Goal: Information Seeking & Learning: Learn about a topic

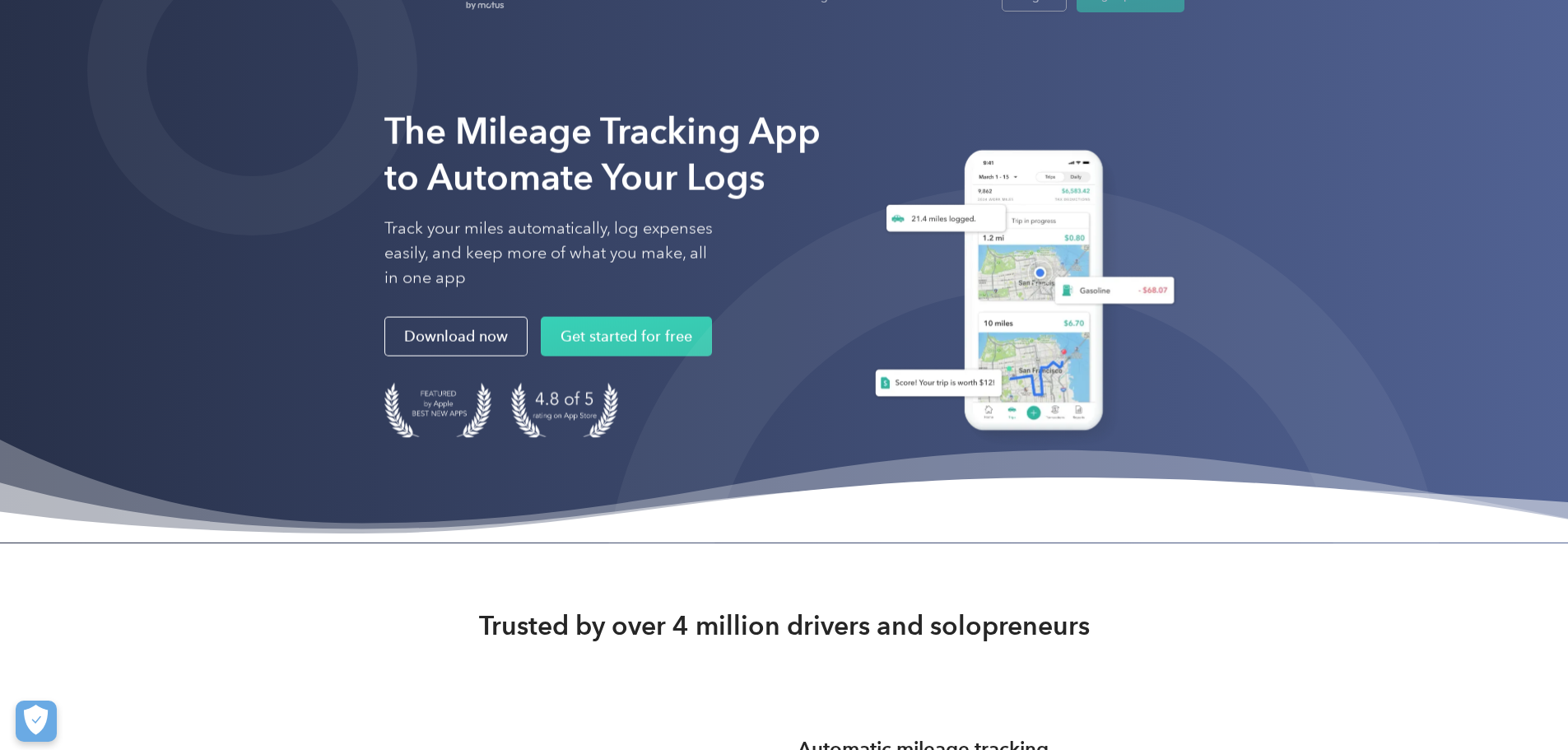
scroll to position [247, 0]
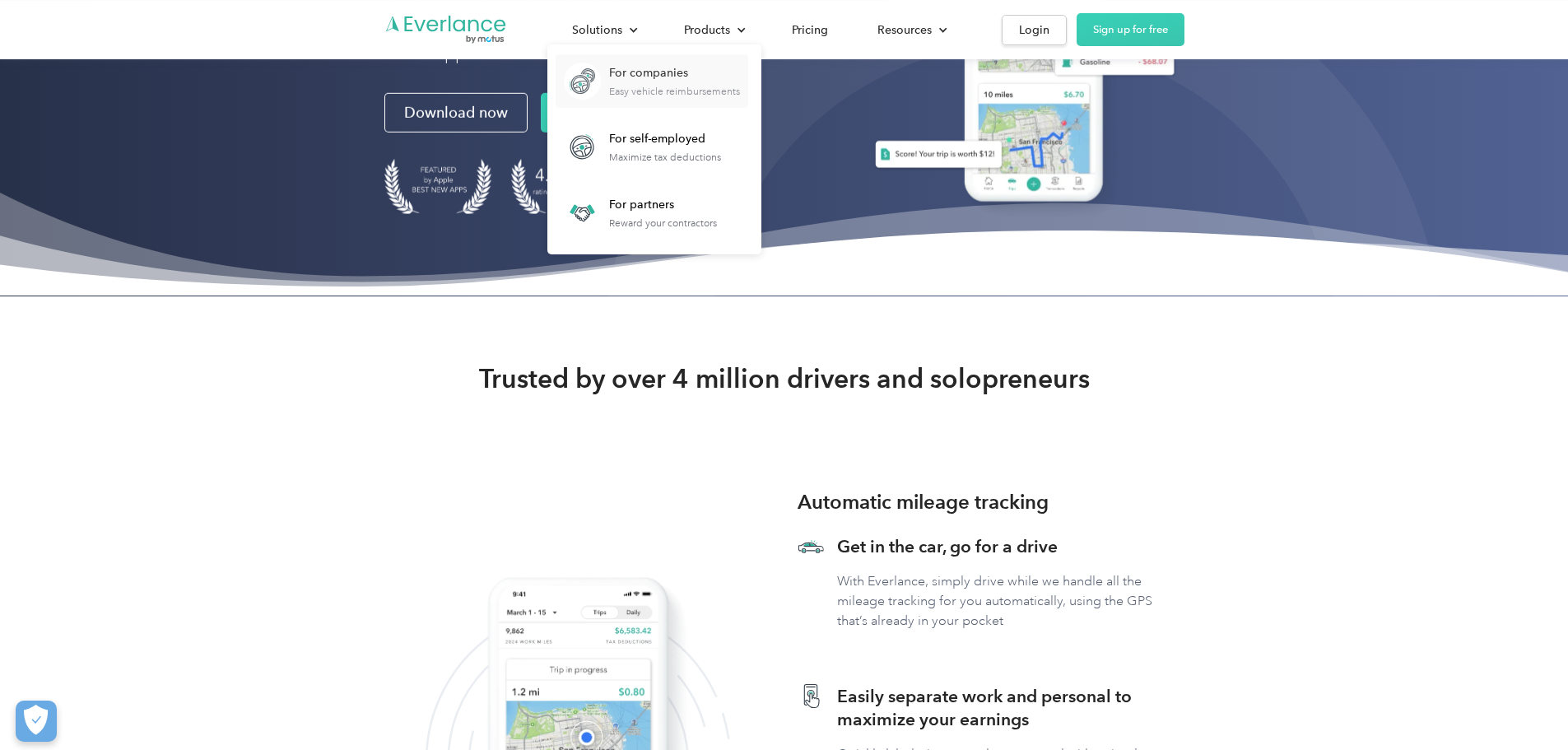
click at [740, 76] on div "For companies" at bounding box center [674, 73] width 131 height 16
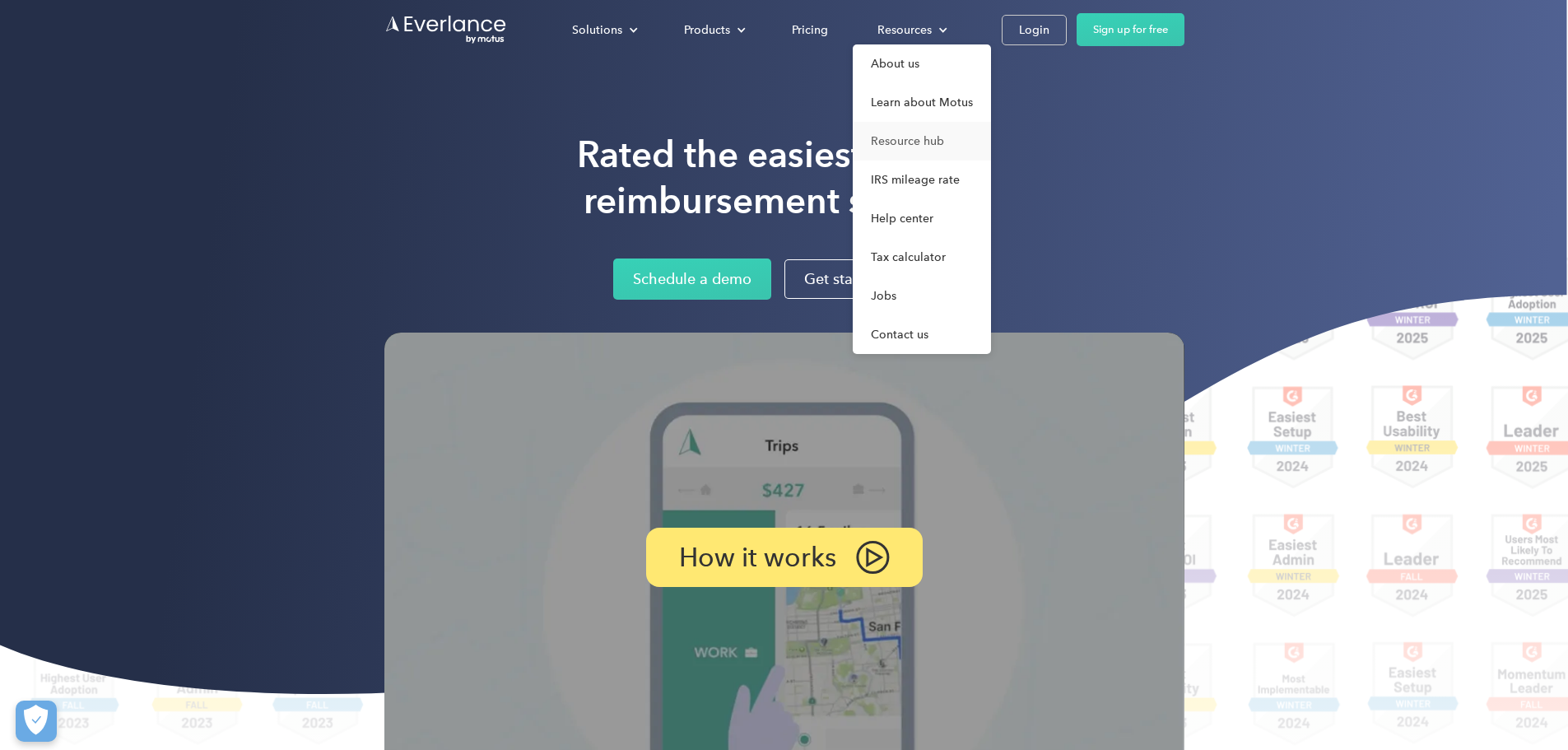
click at [991, 137] on link "Resource hub" at bounding box center [921, 141] width 138 height 39
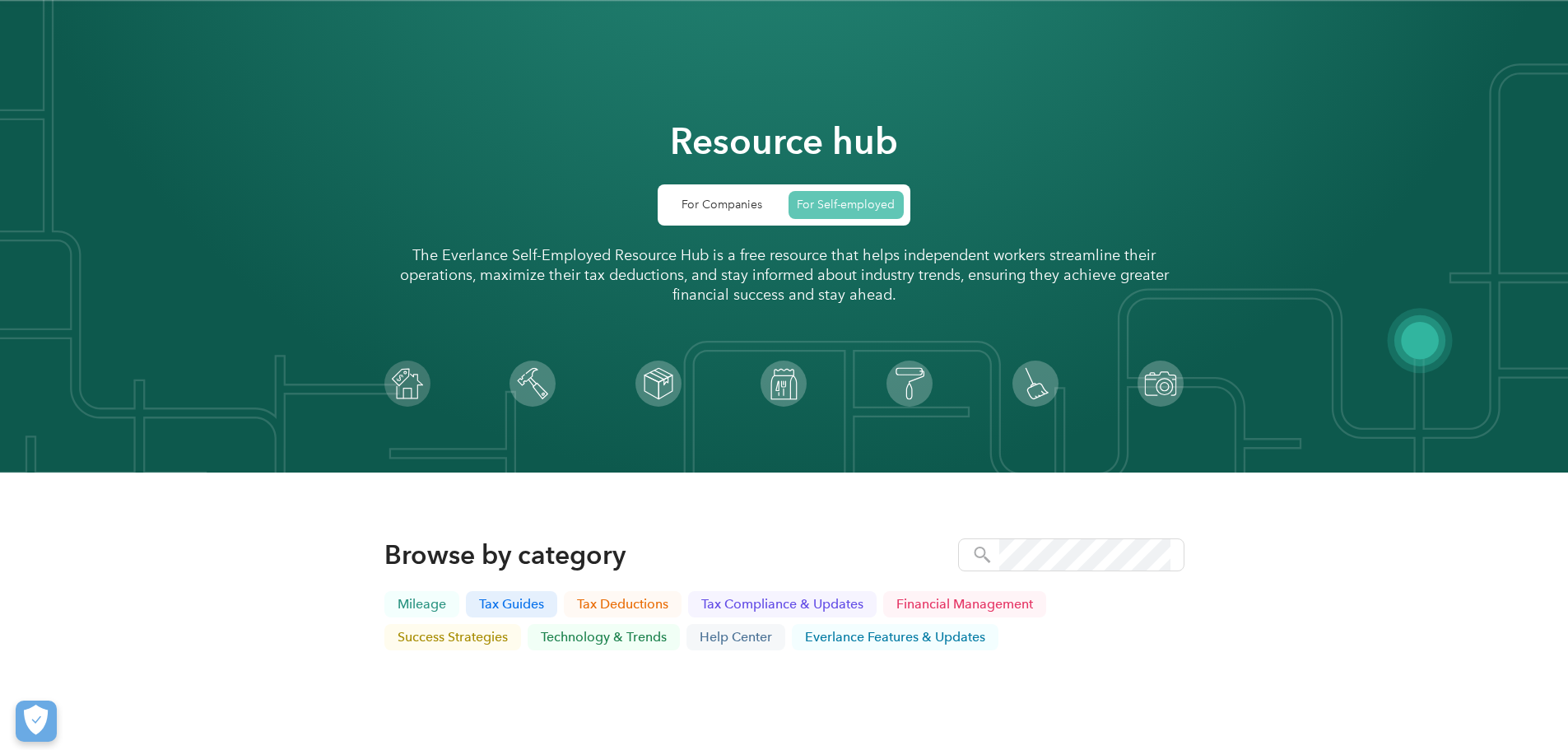
click at [789, 211] on link "For Self-employed" at bounding box center [847, 205] width 116 height 28
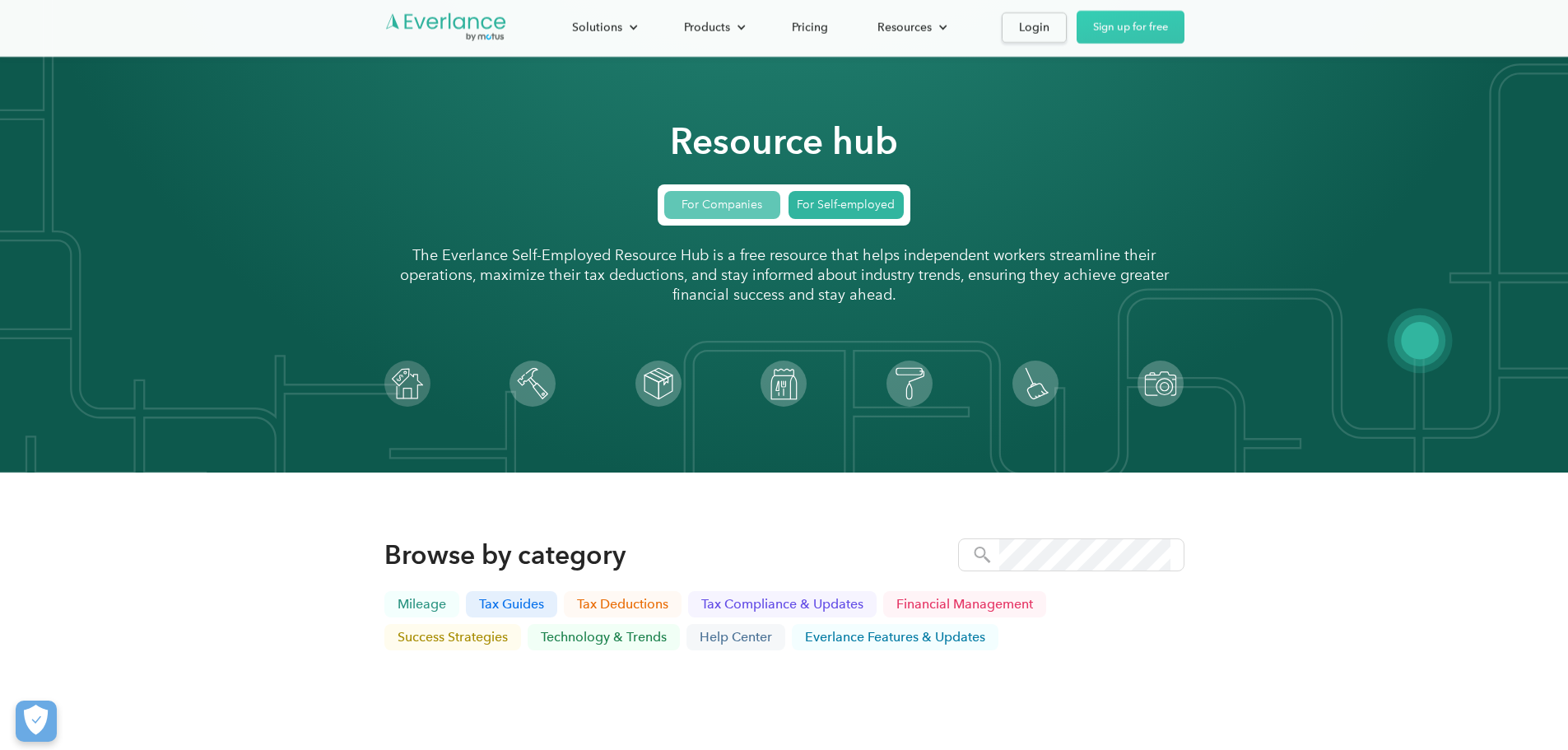
click at [767, 208] on link "For Companies" at bounding box center [722, 205] width 116 height 28
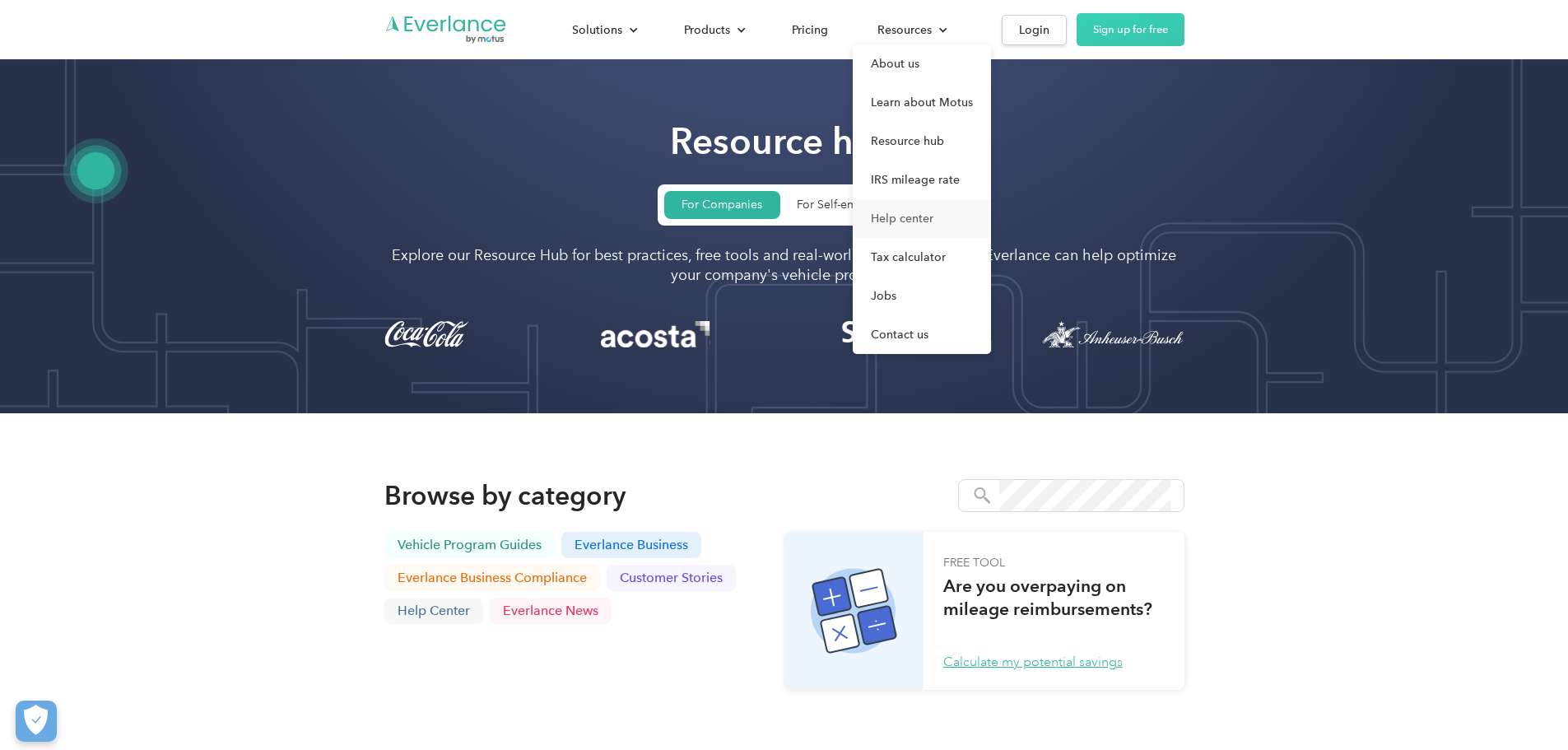
click at [991, 214] on link "Help center" at bounding box center [921, 218] width 138 height 39
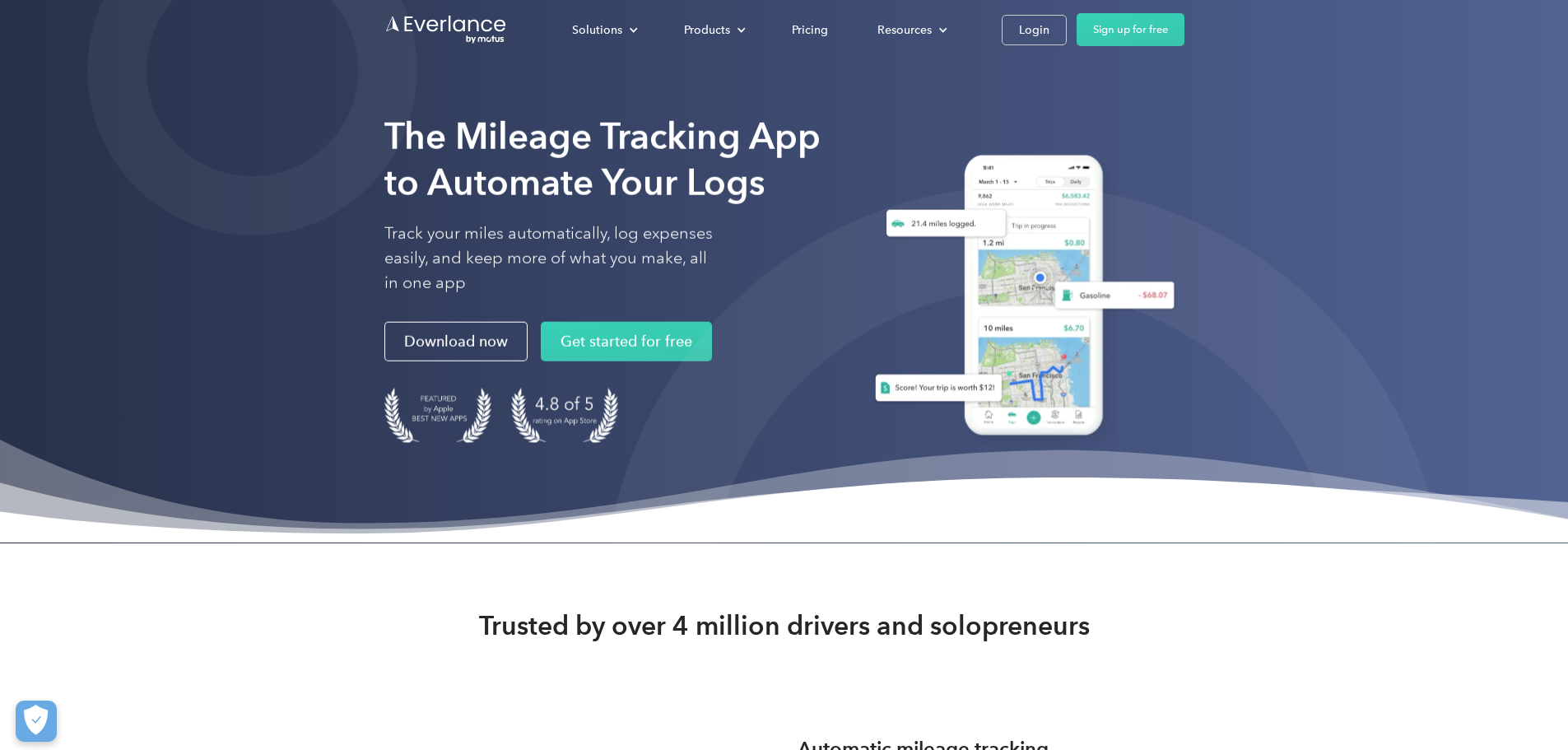
click at [1420, 358] on div "The Mileage Tracking App to Automate Your Logs Track your miles automatically, …" at bounding box center [784, 272] width 1568 height 543
